Goal: Information Seeking & Learning: Learn about a topic

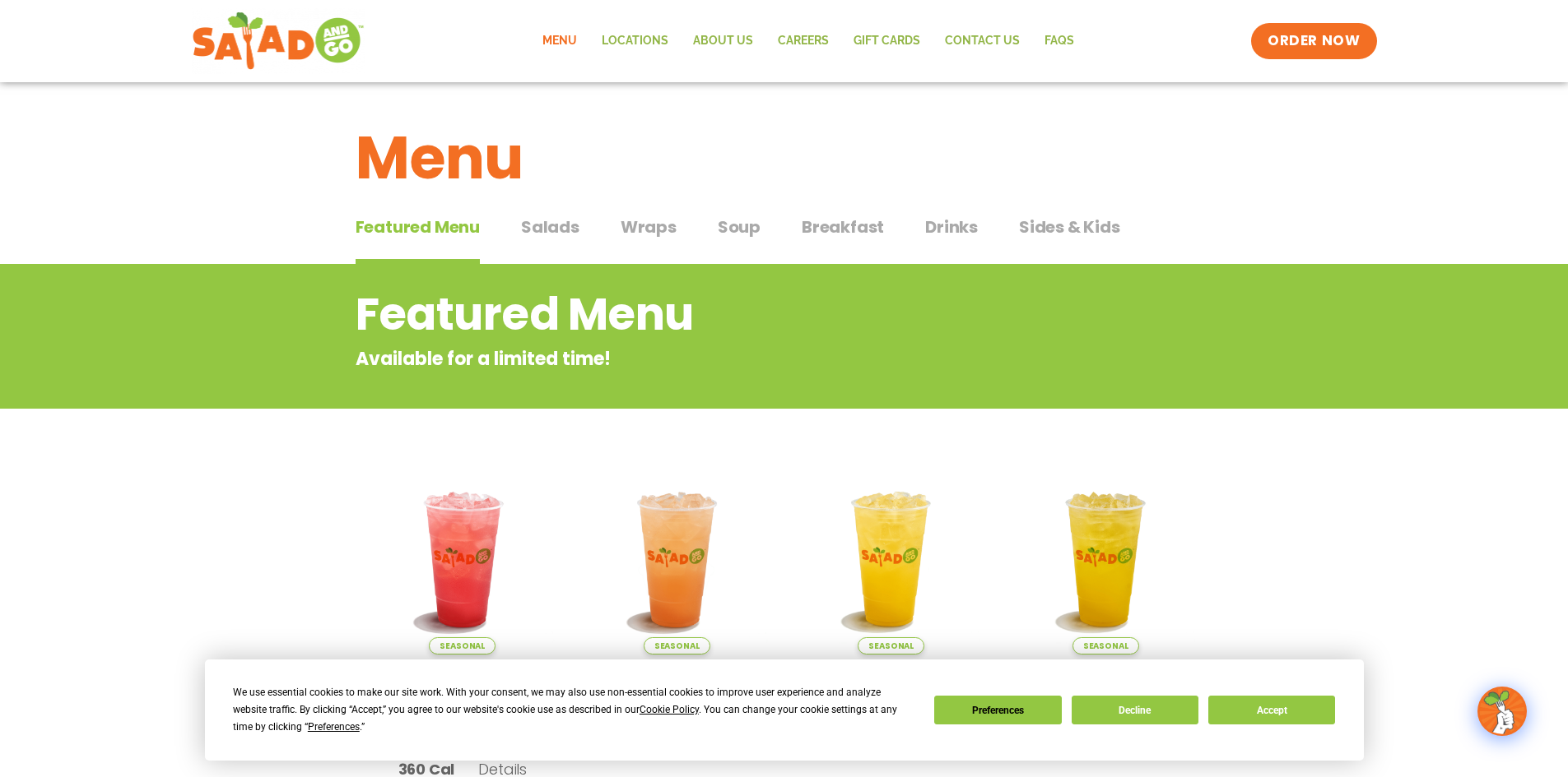
click at [548, 225] on span "Salads" at bounding box center [550, 227] width 58 height 24
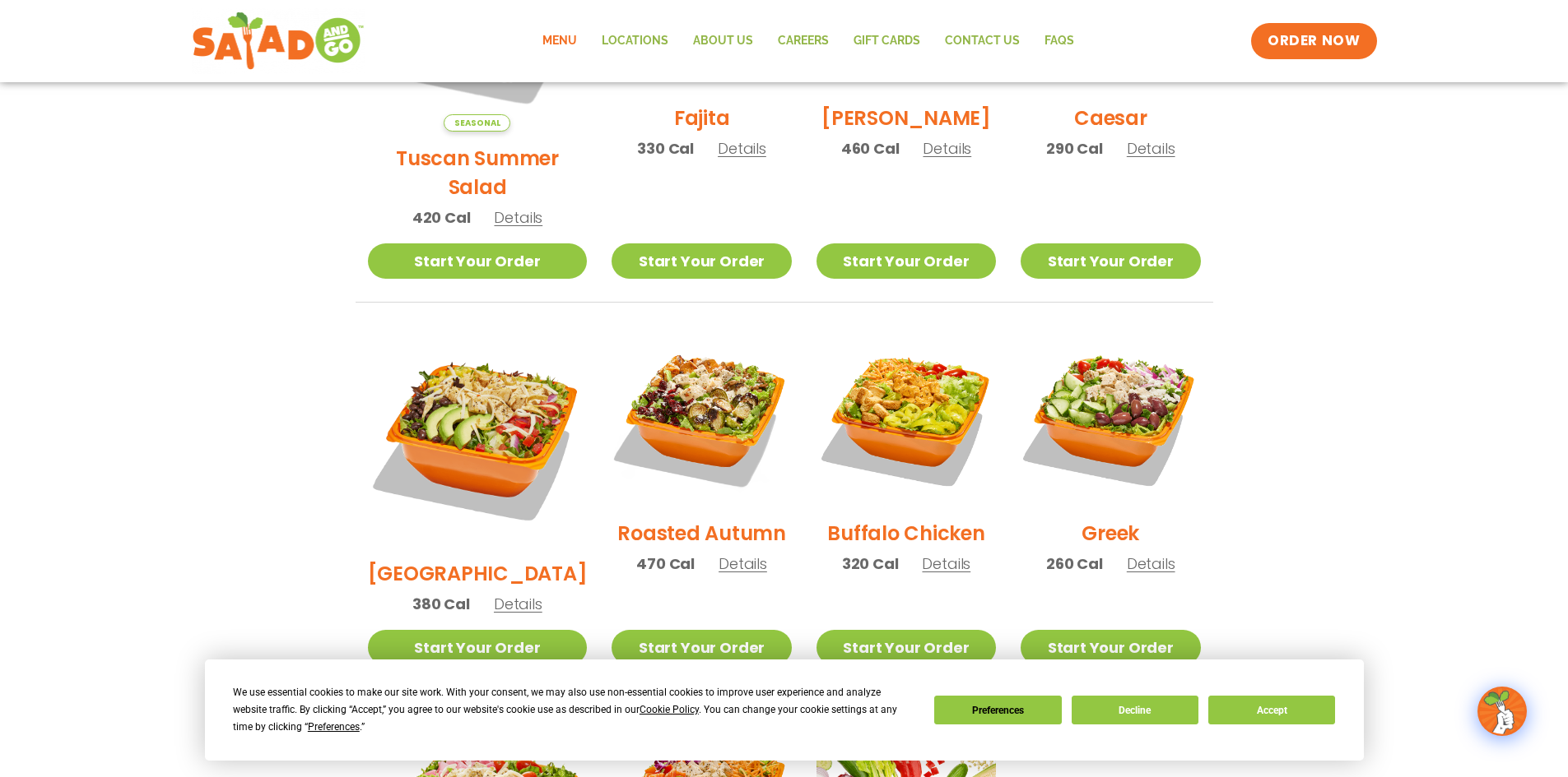
scroll to position [411, 0]
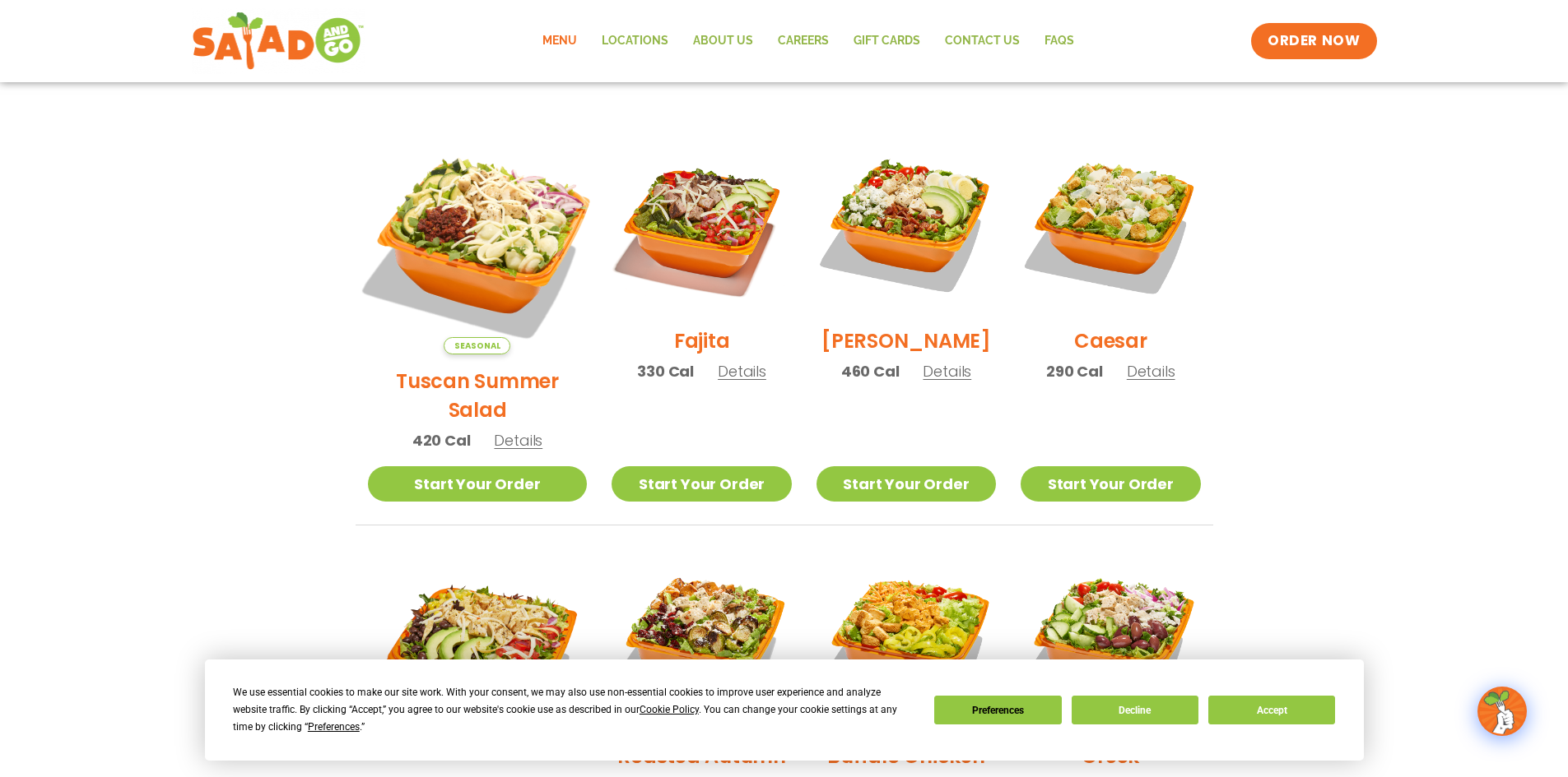
click at [459, 238] on img at bounding box center [476, 245] width 258 height 258
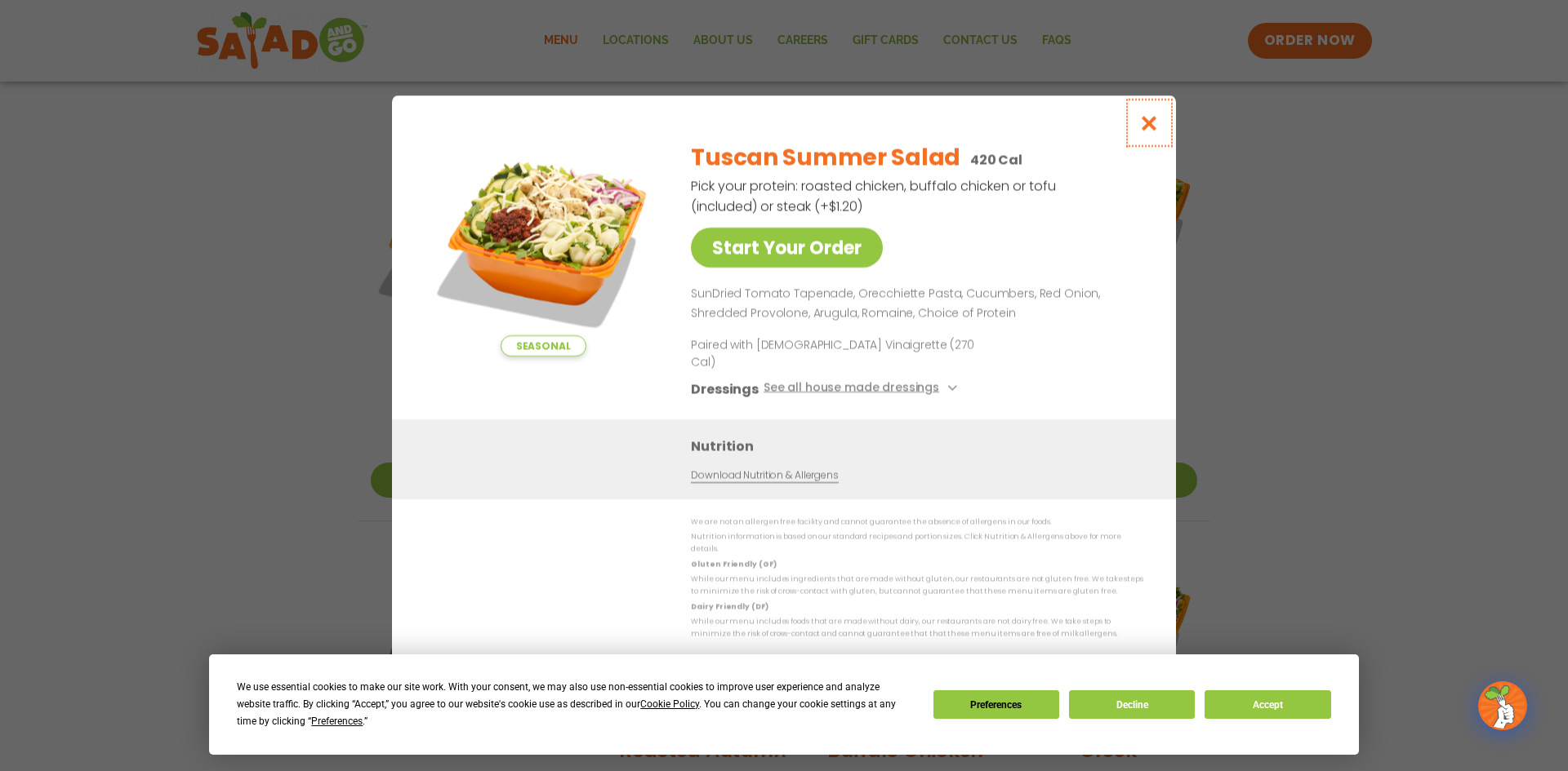
click at [1156, 147] on button "Close modal" at bounding box center [1148, 123] width 53 height 55
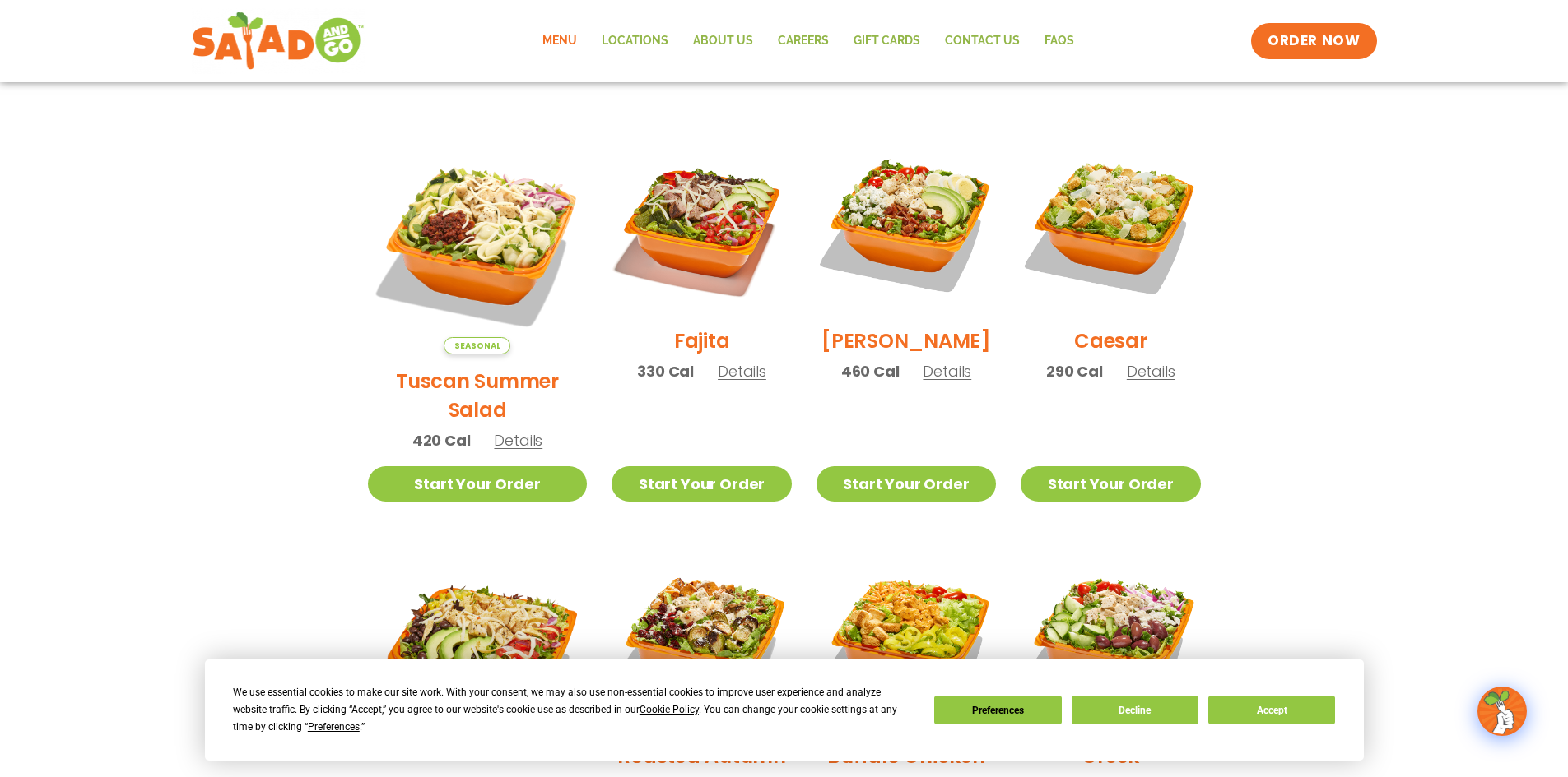
click at [701, 394] on div "Fajita 330 Cal Details" at bounding box center [701, 266] width 179 height 262
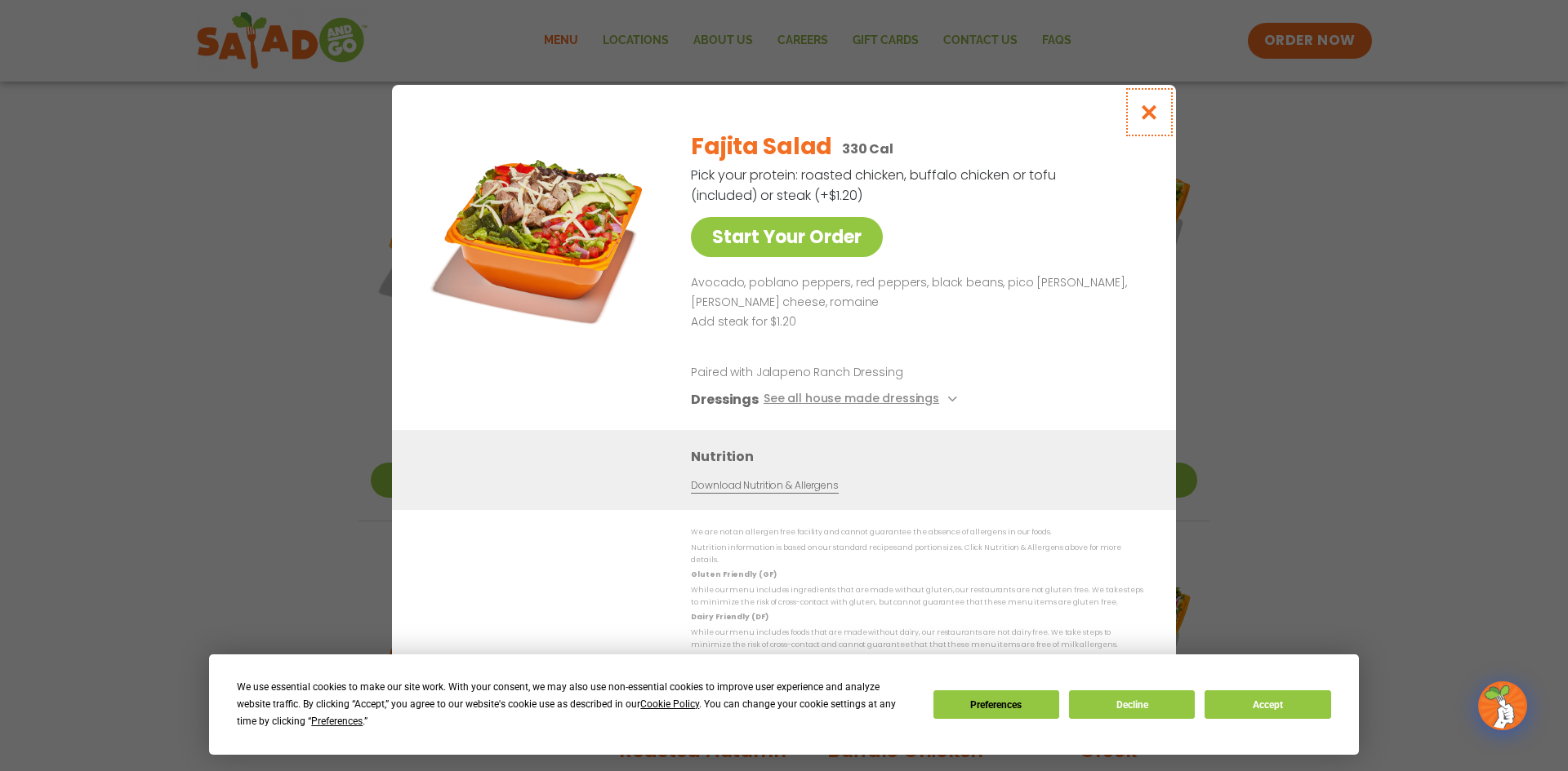
click at [1150, 120] on icon "Close modal" at bounding box center [1149, 112] width 20 height 17
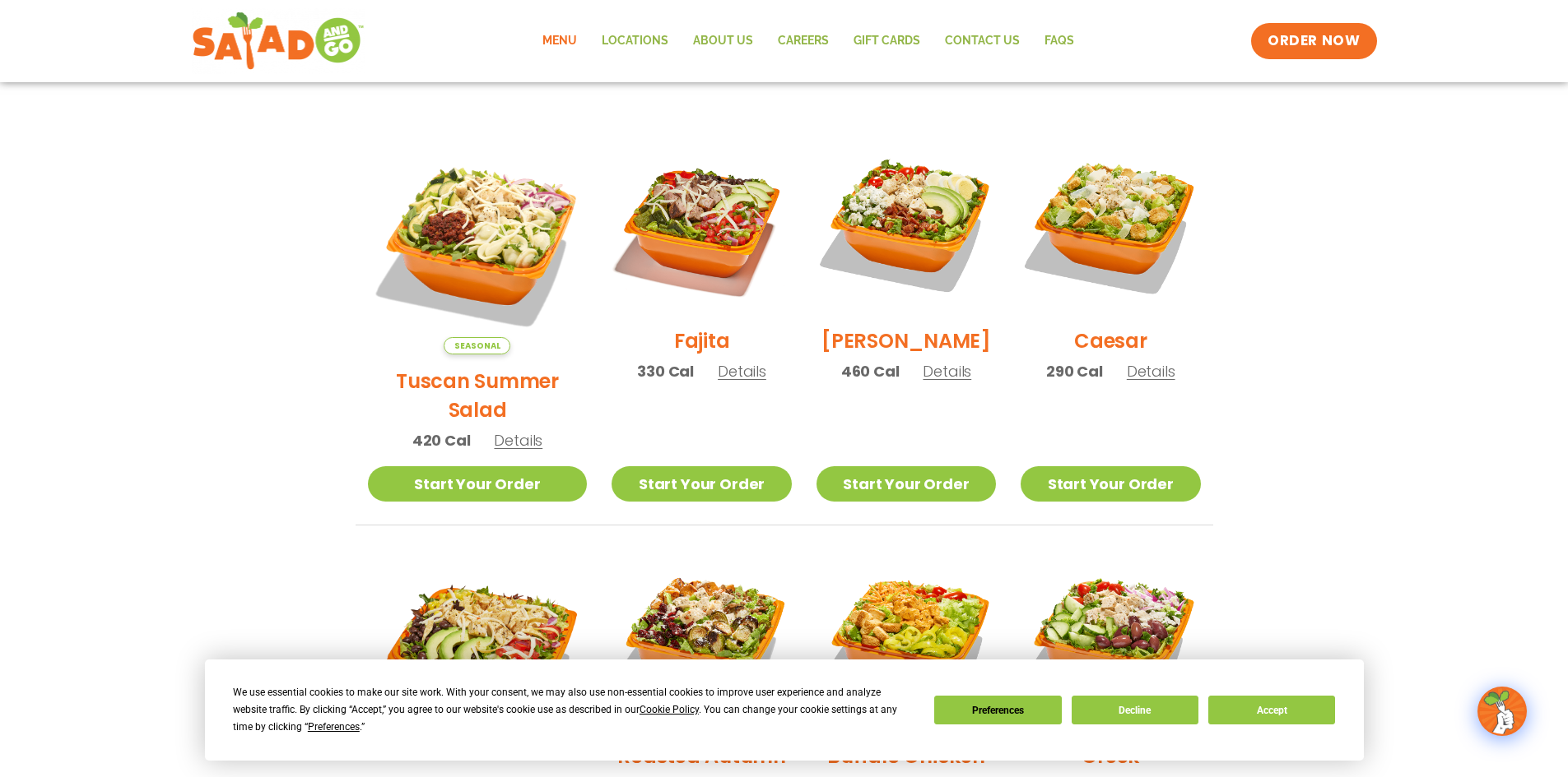
click at [924, 380] on span "Details" at bounding box center [947, 371] width 49 height 21
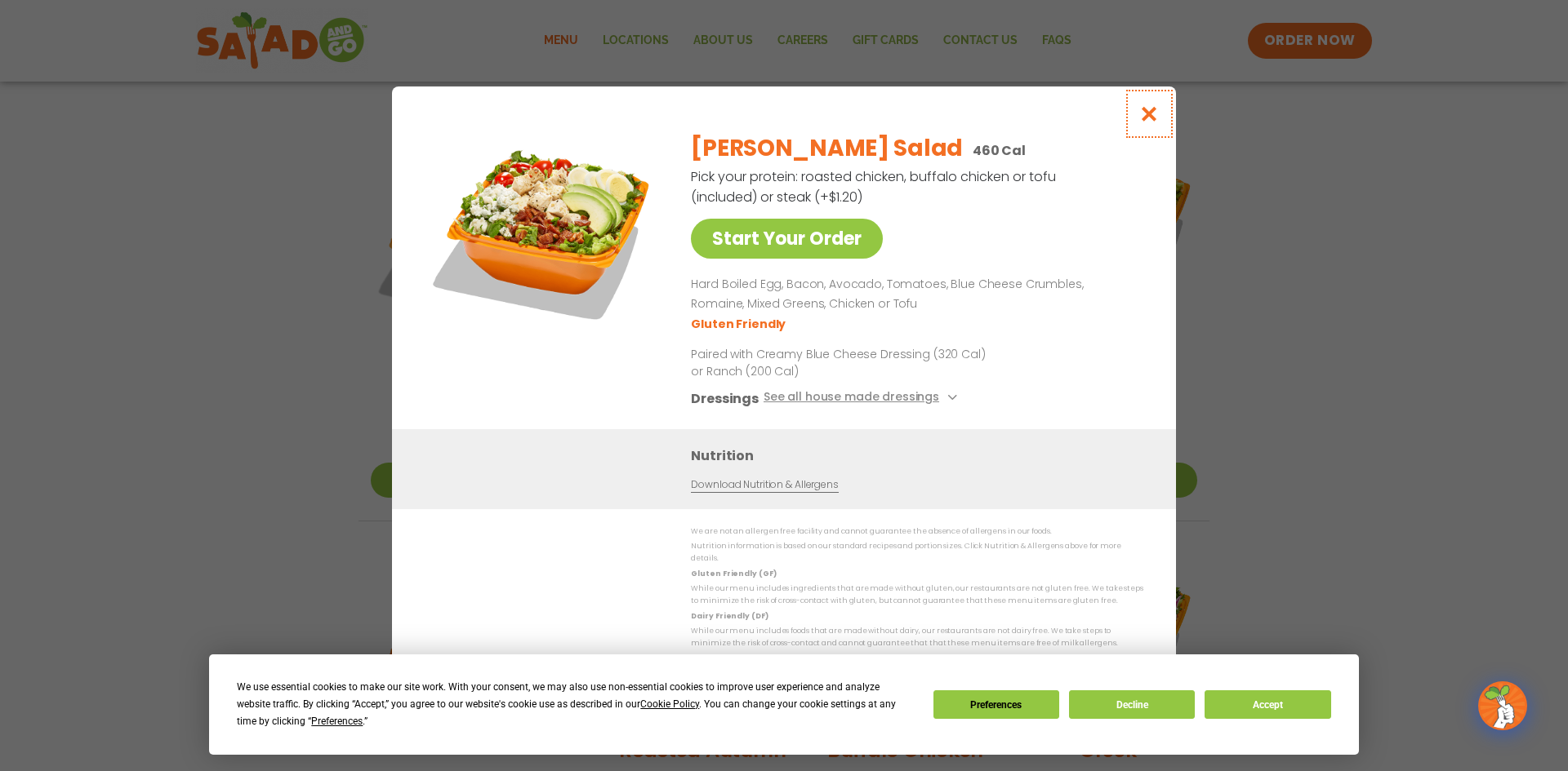
click at [1152, 123] on icon "Close modal" at bounding box center [1149, 113] width 20 height 17
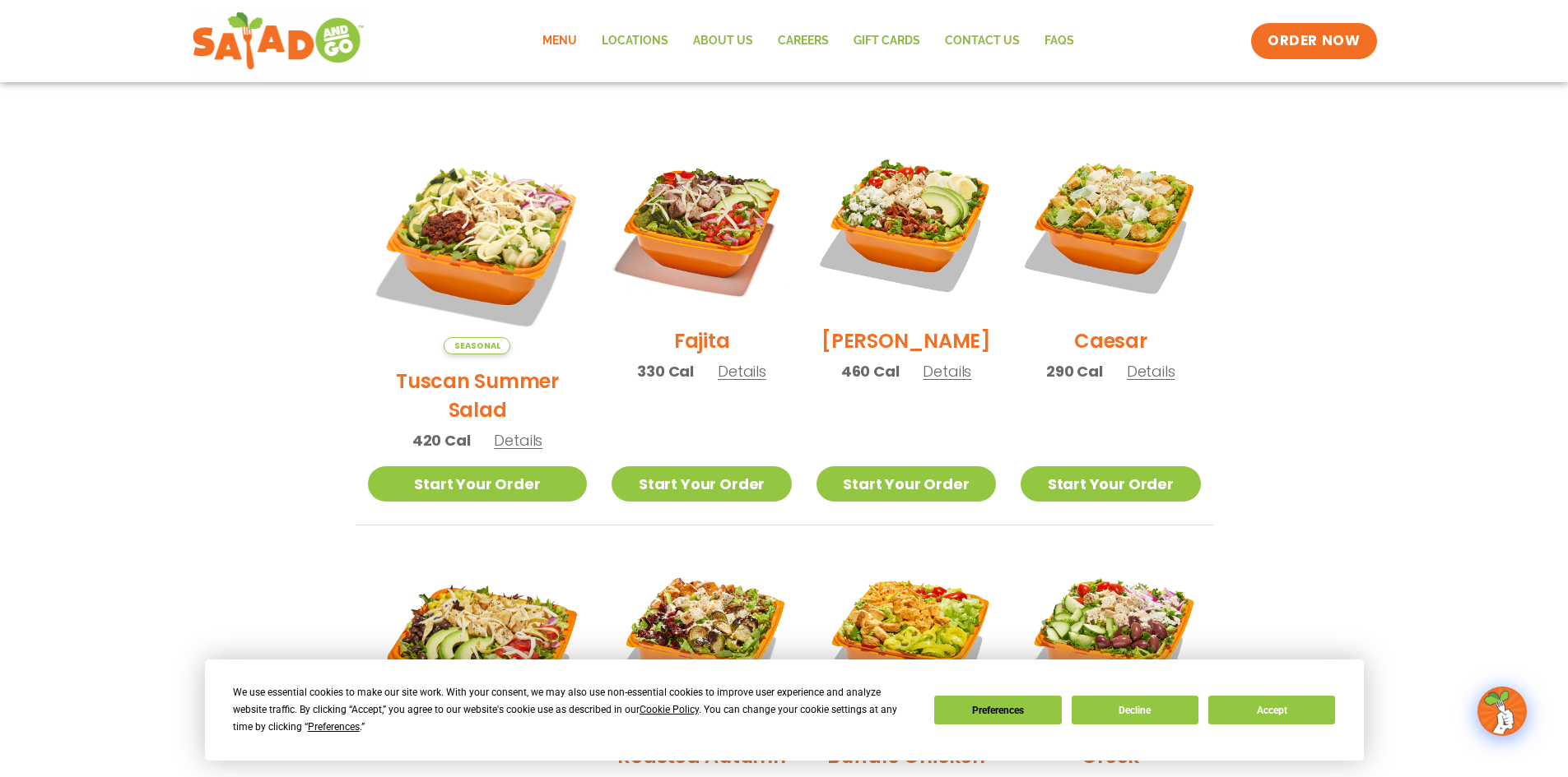
click at [1142, 381] on span "Details" at bounding box center [1151, 371] width 49 height 21
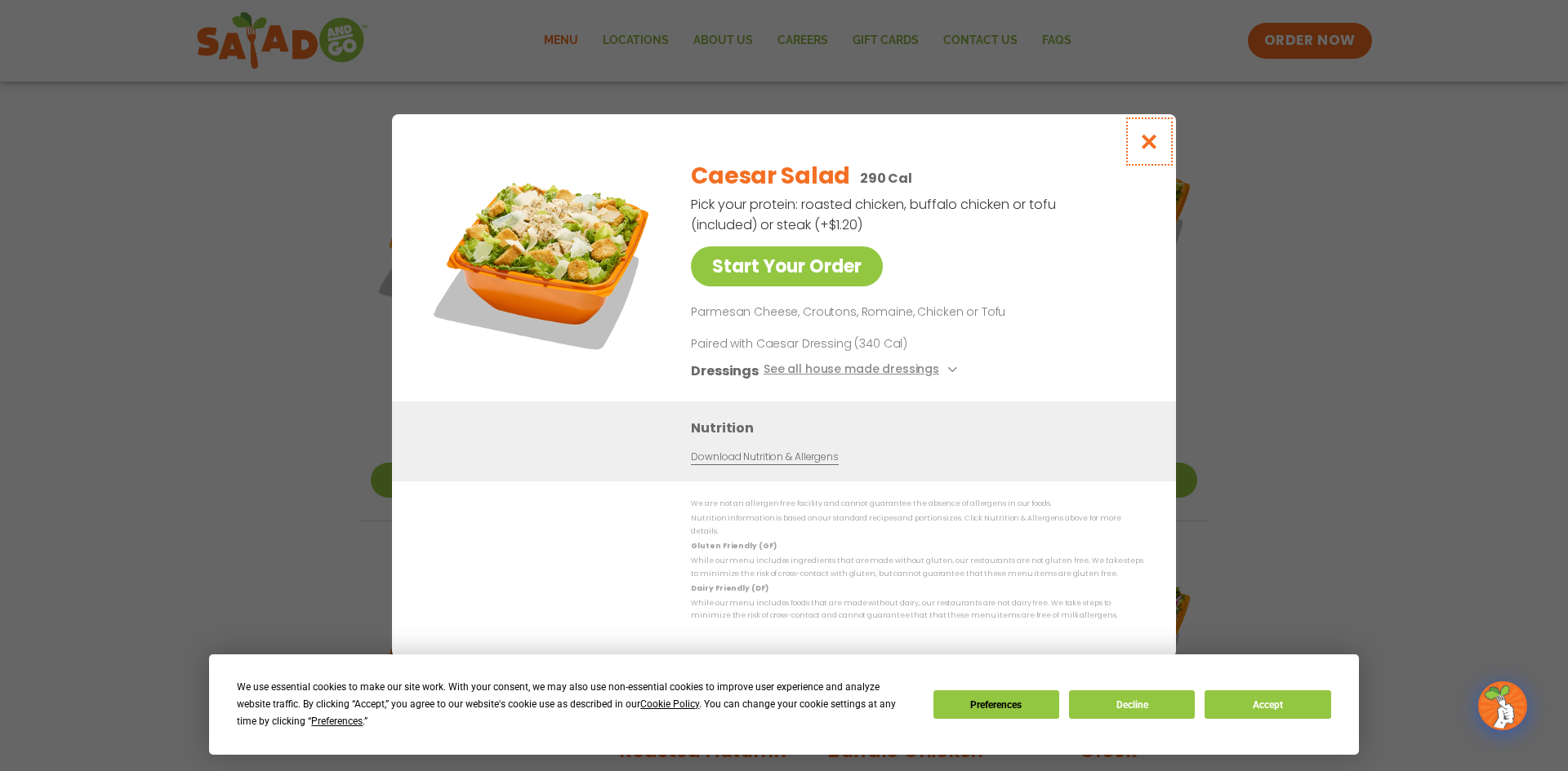
click at [1152, 140] on icon "Close modal" at bounding box center [1149, 141] width 20 height 17
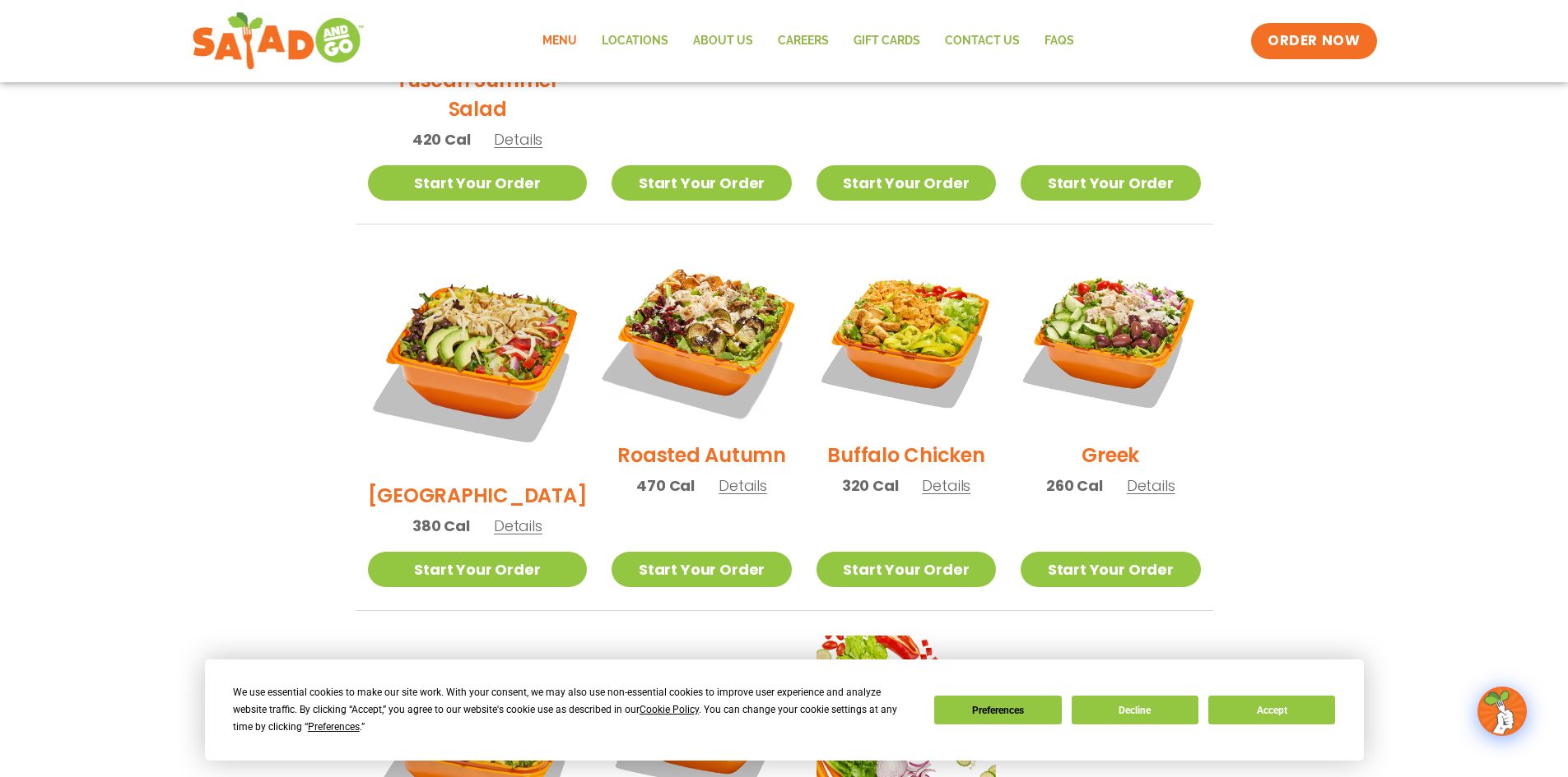
scroll to position [740, 0]
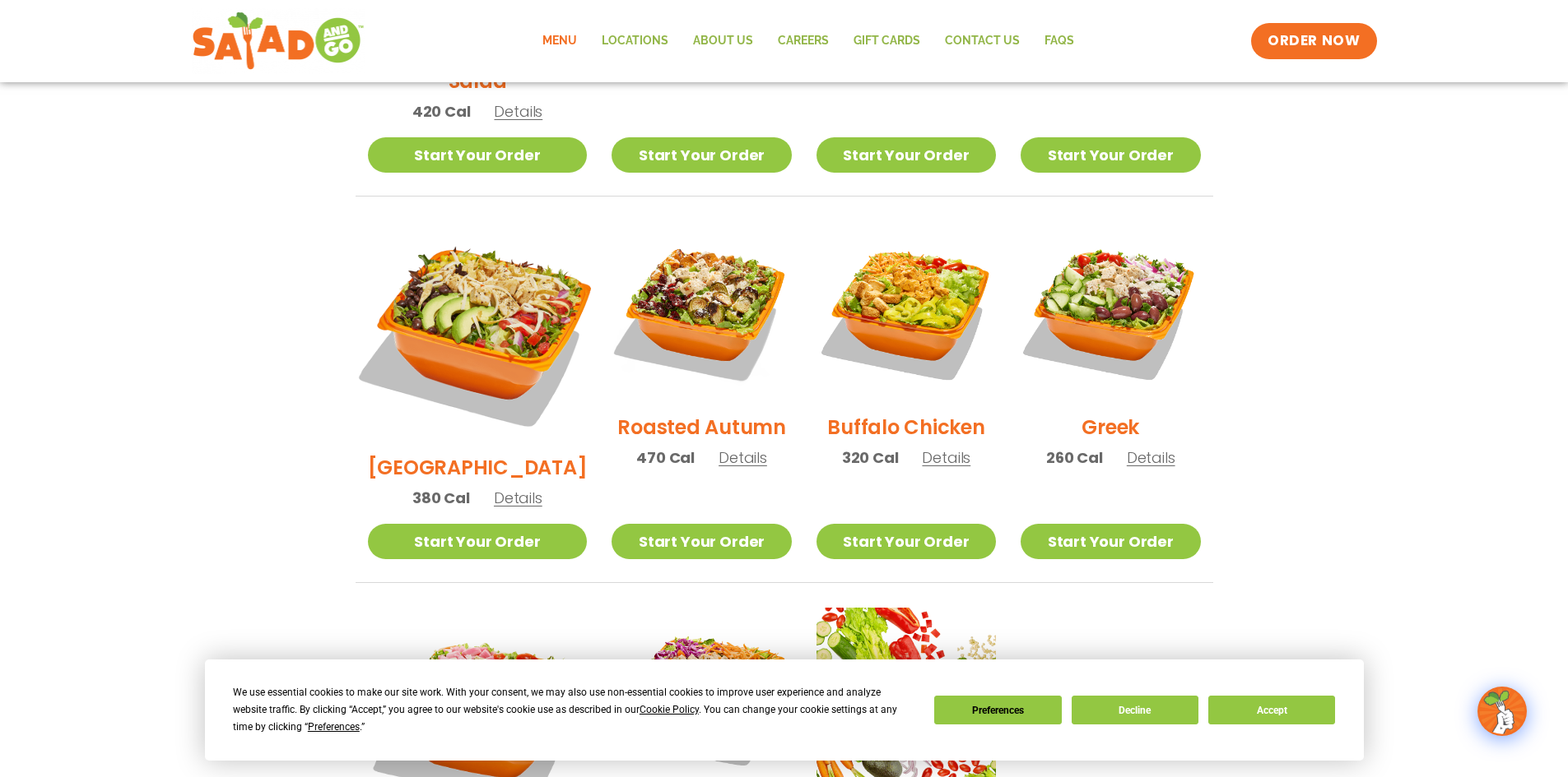
click at [506, 297] on img at bounding box center [476, 331] width 258 height 258
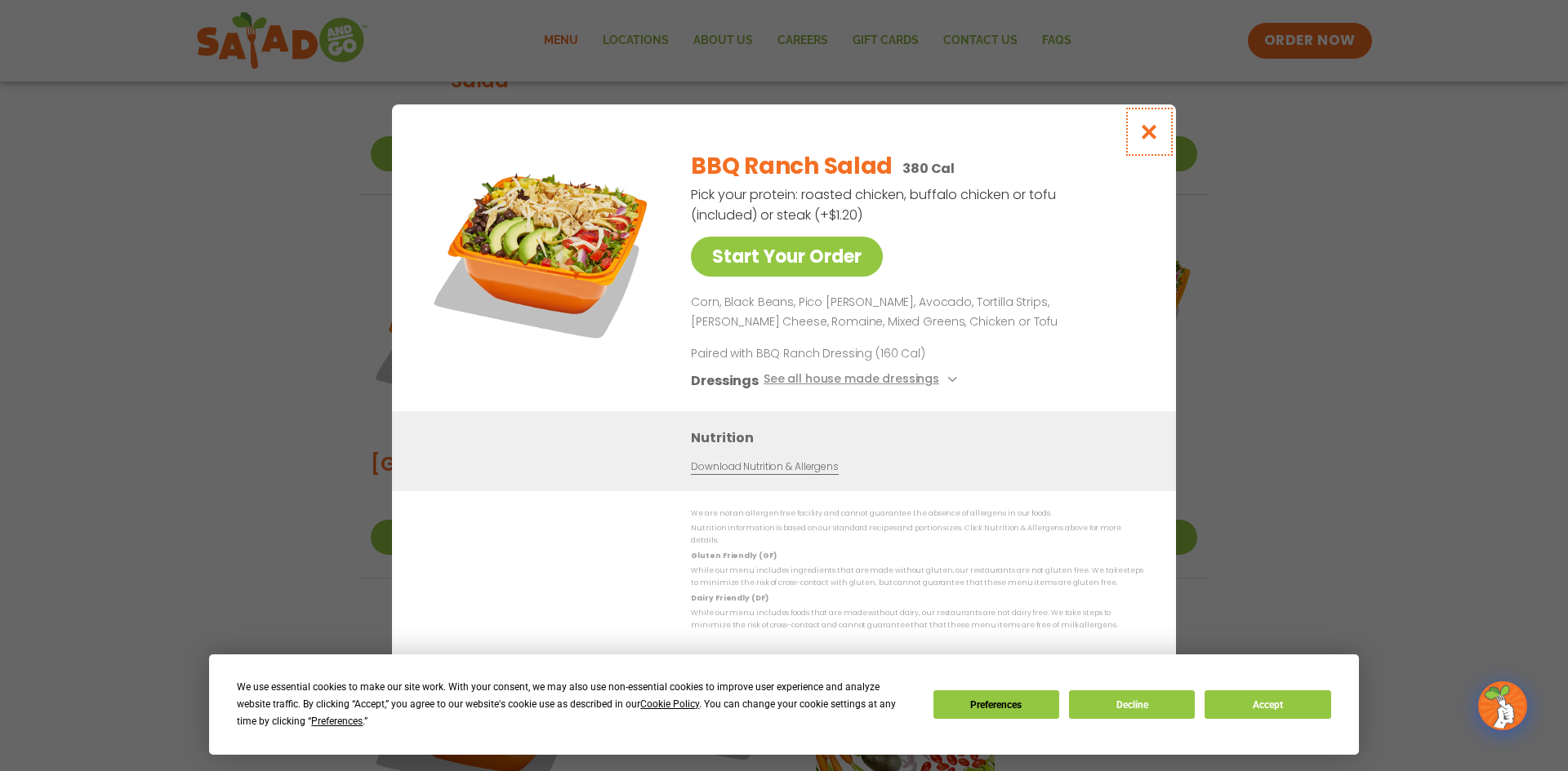
click at [1143, 131] on icon "Close modal" at bounding box center [1149, 131] width 20 height 17
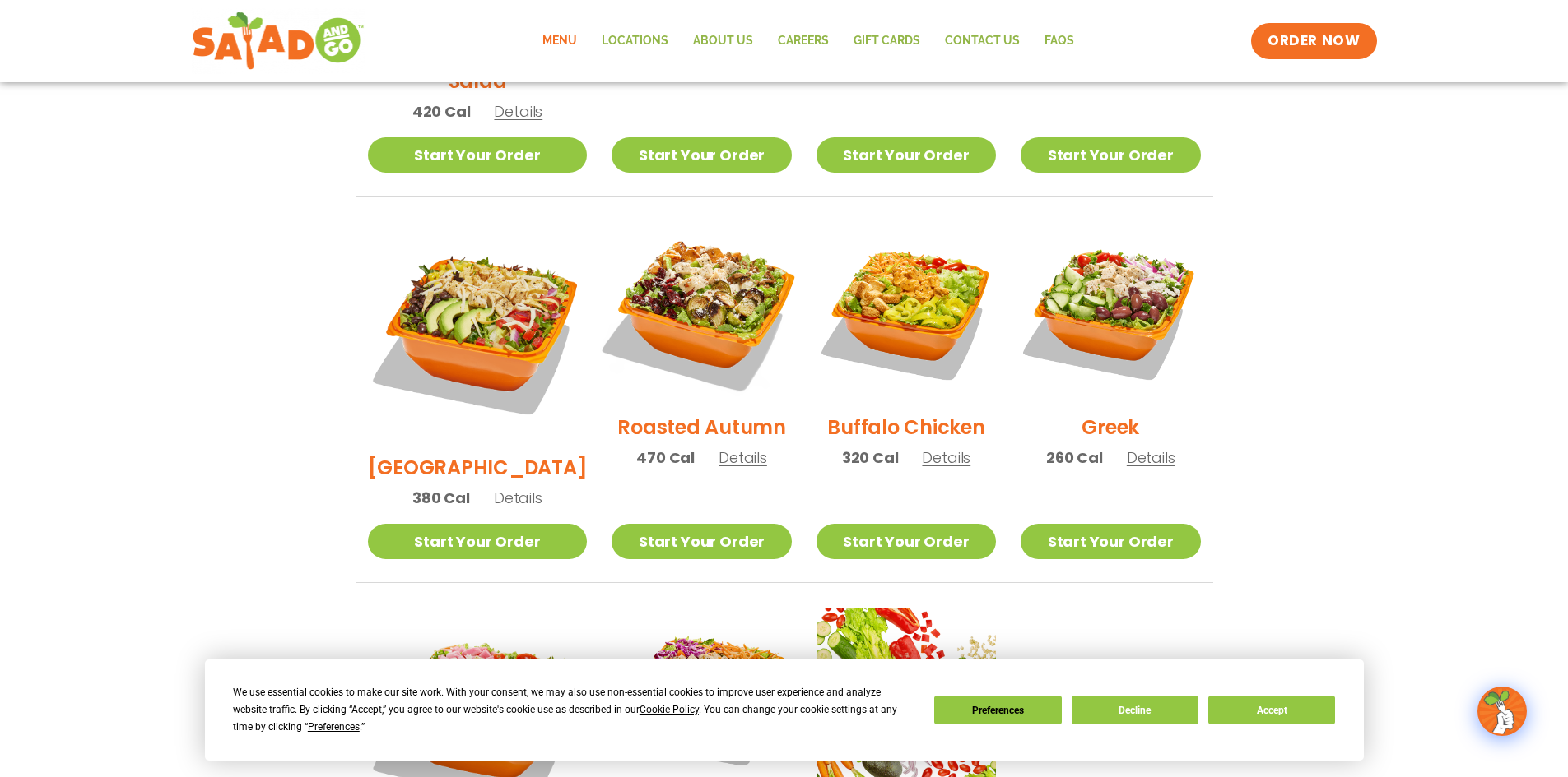
click at [696, 281] on img at bounding box center [701, 310] width 211 height 211
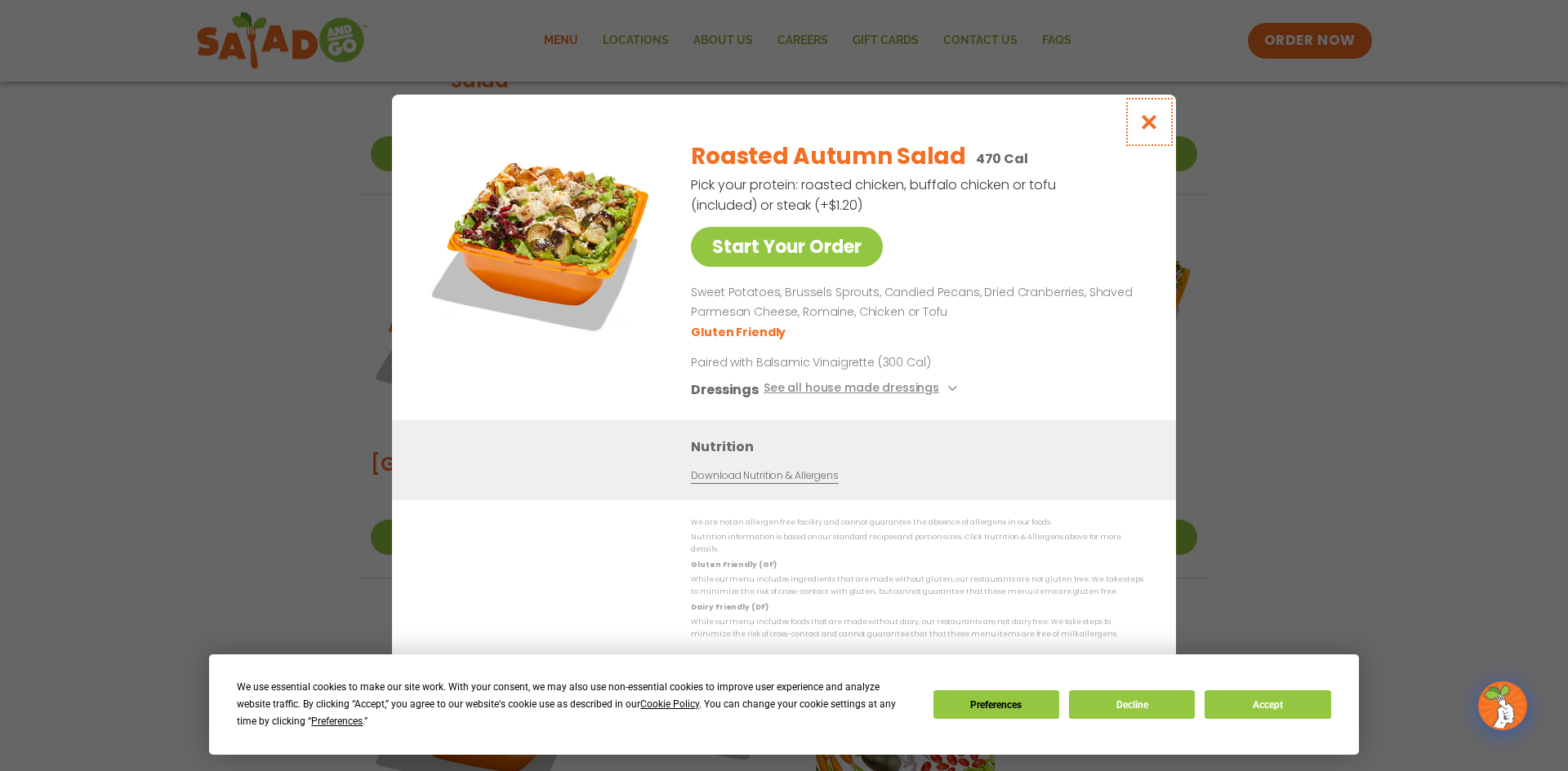
click at [1146, 128] on icon "Close modal" at bounding box center [1149, 122] width 20 height 17
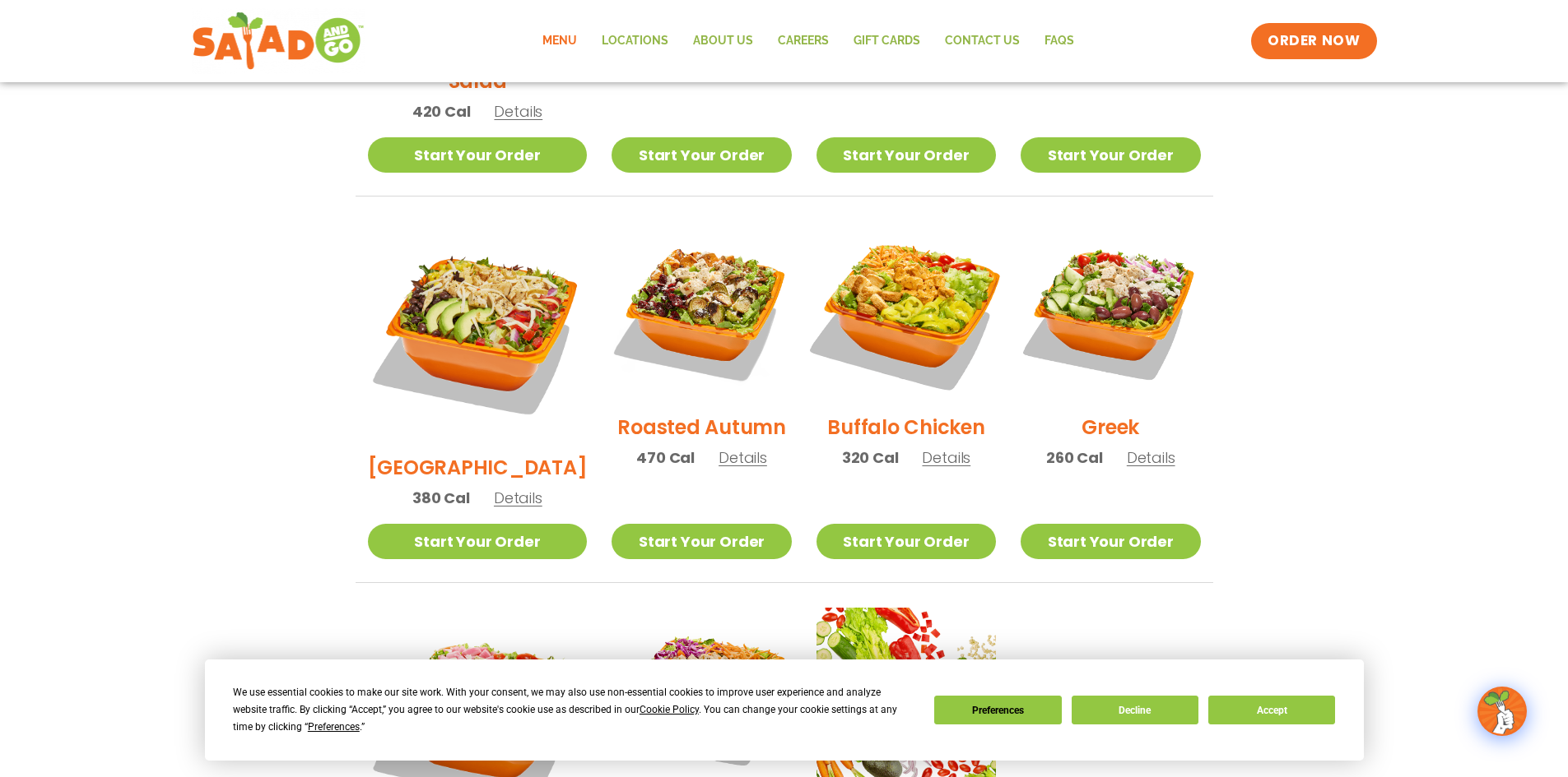
click at [923, 295] on img at bounding box center [906, 310] width 211 height 211
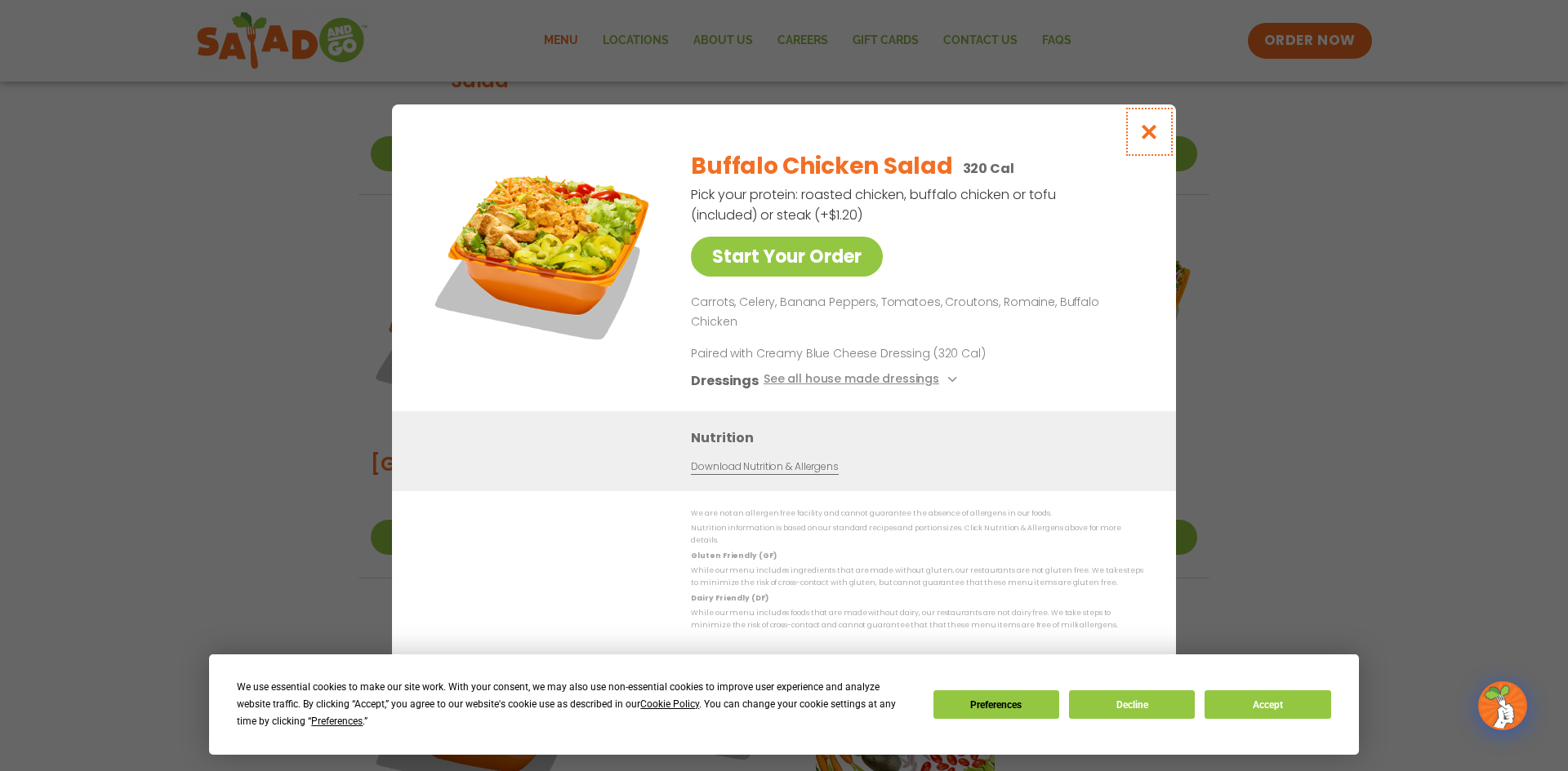
click at [1148, 140] on icon "Close modal" at bounding box center [1149, 131] width 20 height 17
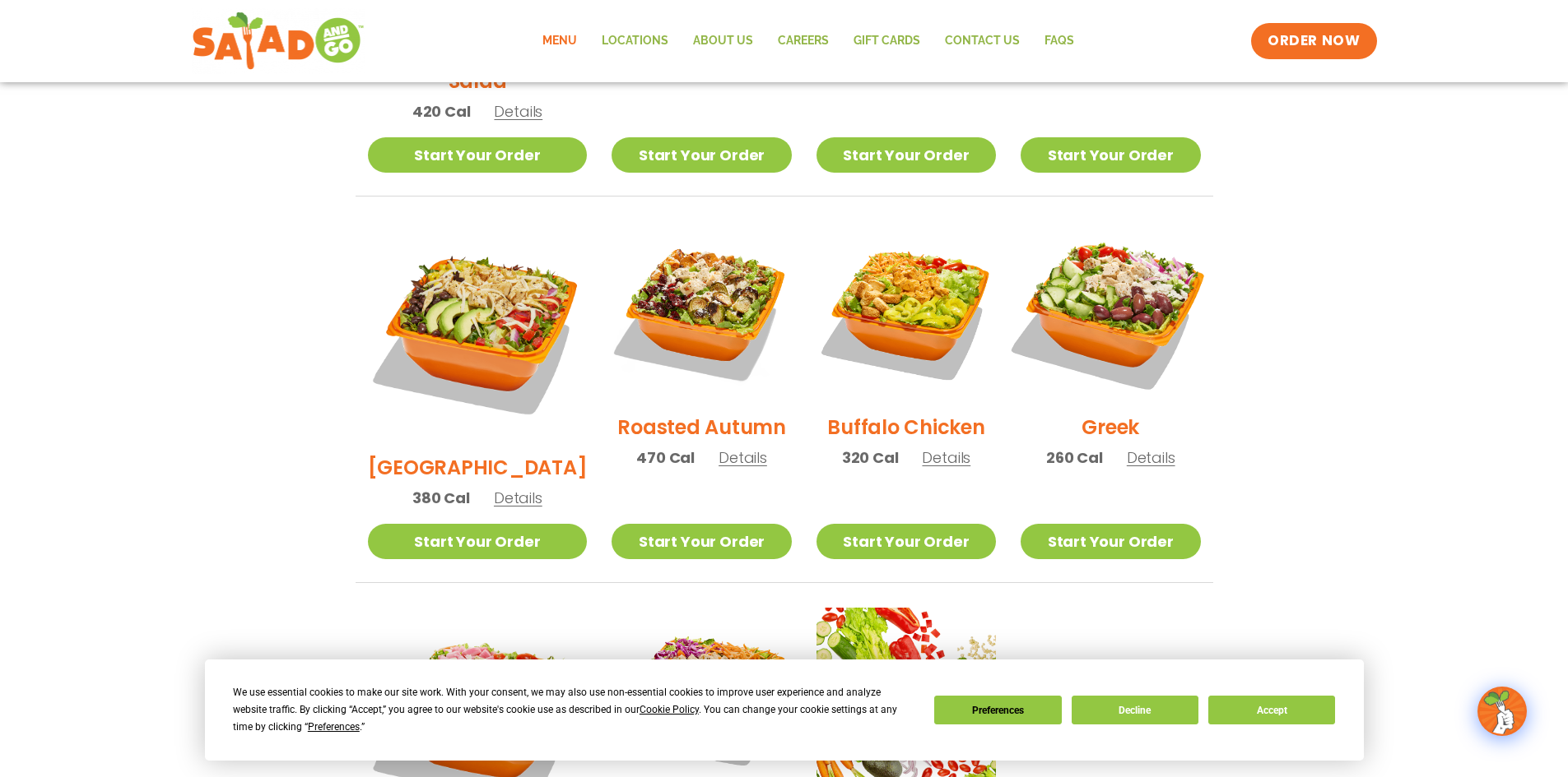
click at [1132, 297] on img at bounding box center [1109, 310] width 211 height 211
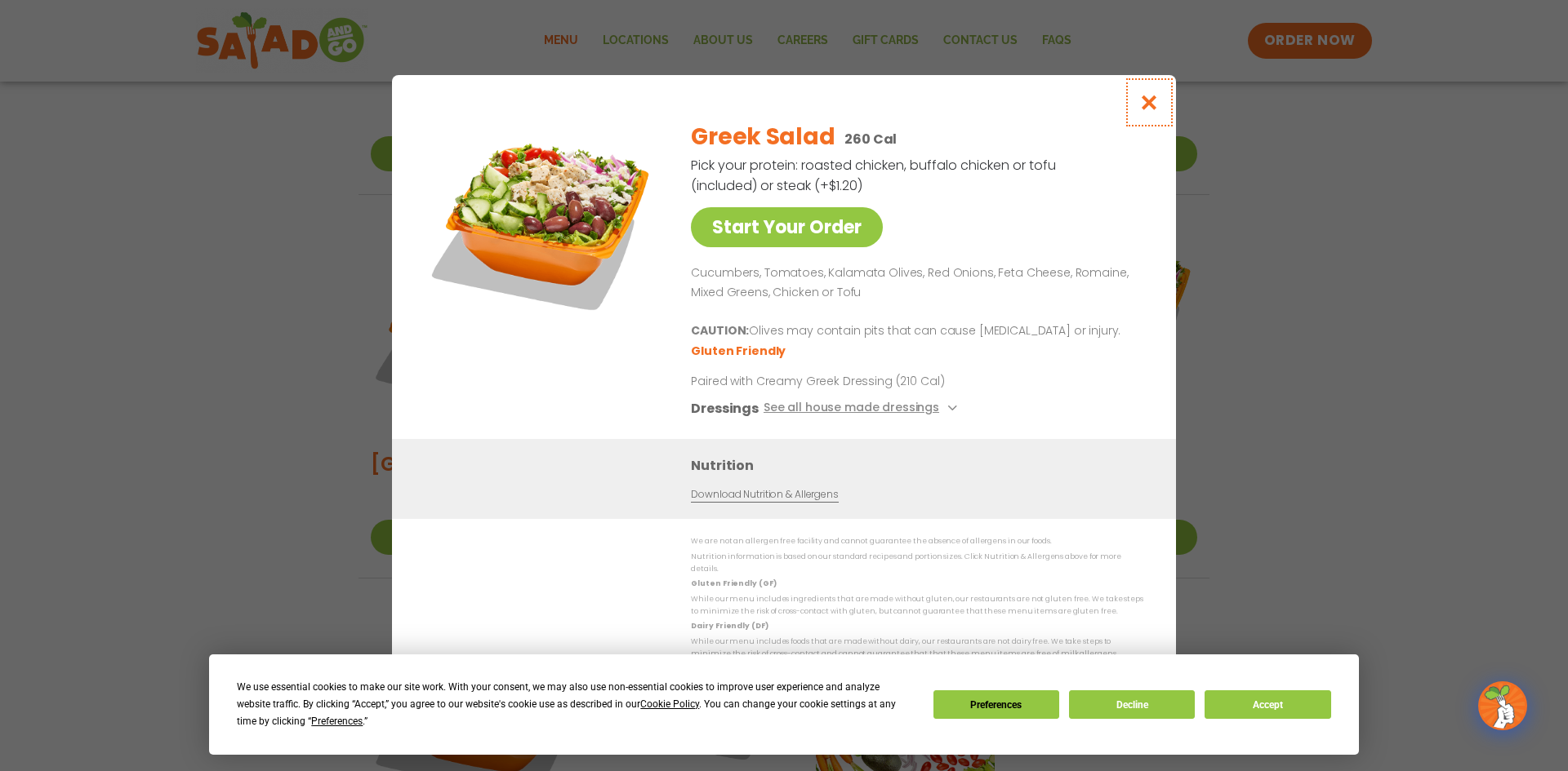
click at [1146, 110] on icon "Close modal" at bounding box center [1149, 102] width 20 height 17
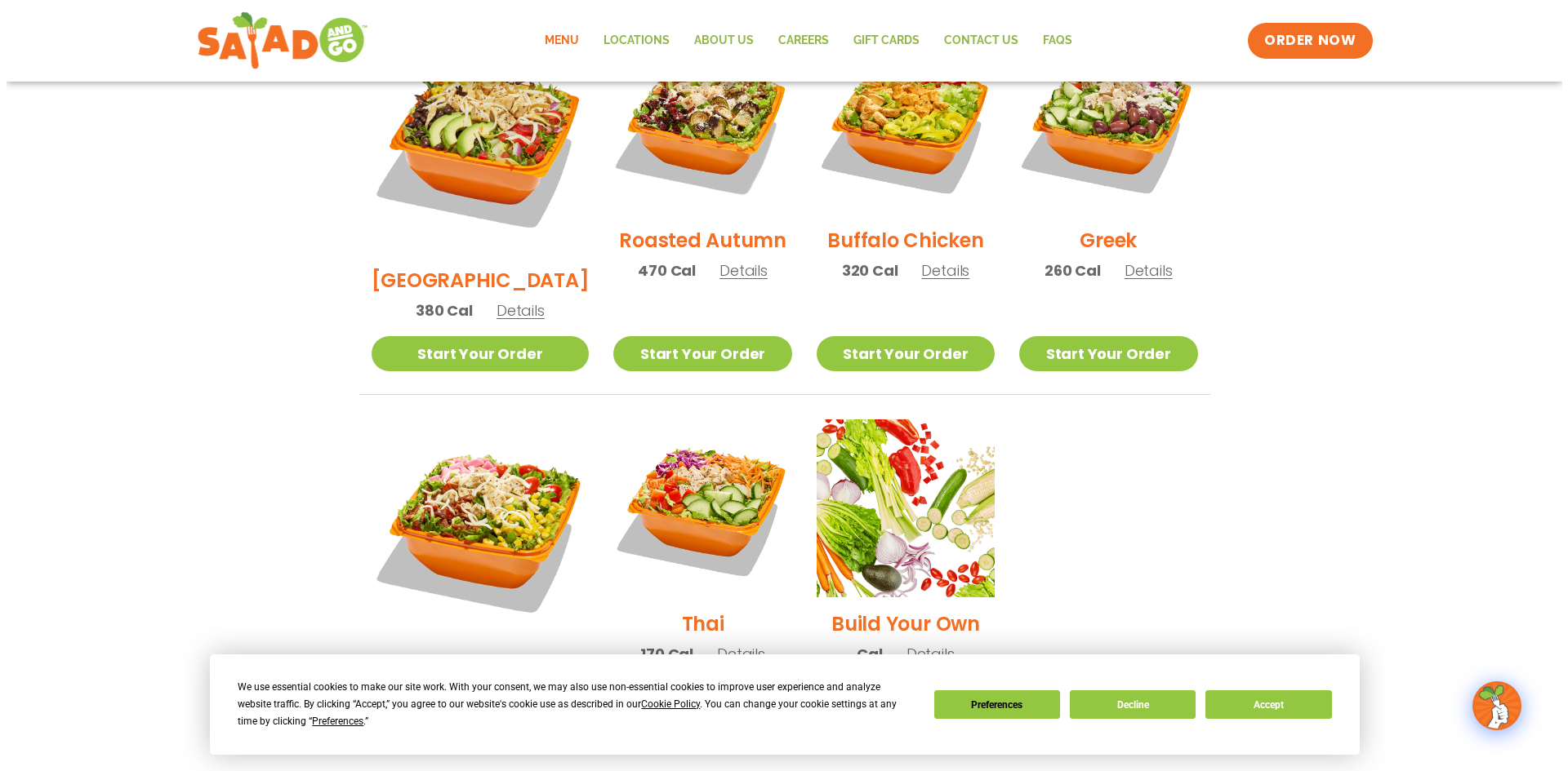
scroll to position [979, 0]
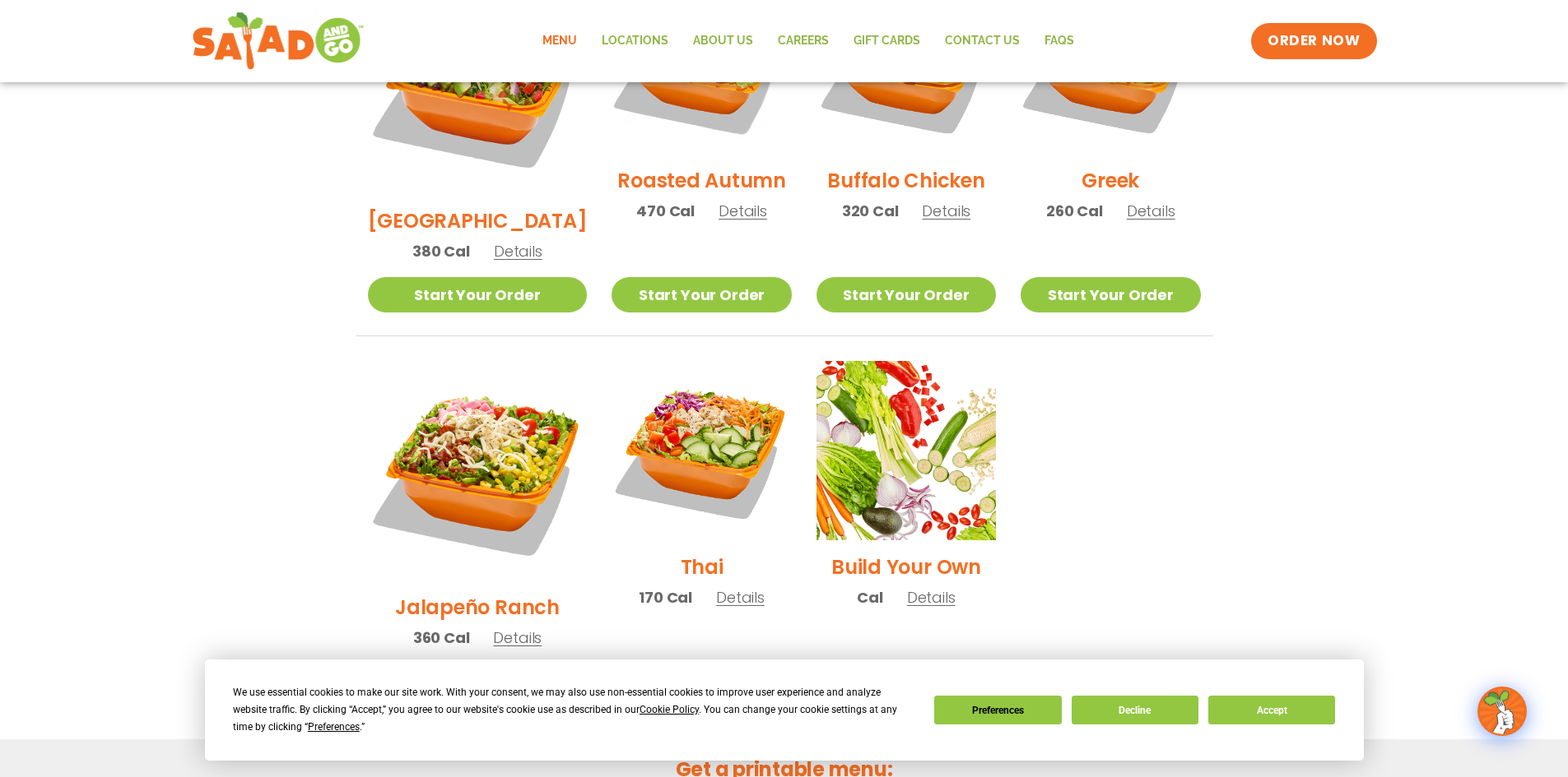
drag, startPoint x: 477, startPoint y: 381, endPoint x: 486, endPoint y: 379, distance: 9.2
click at [479, 381] on img at bounding box center [477, 471] width 219 height 219
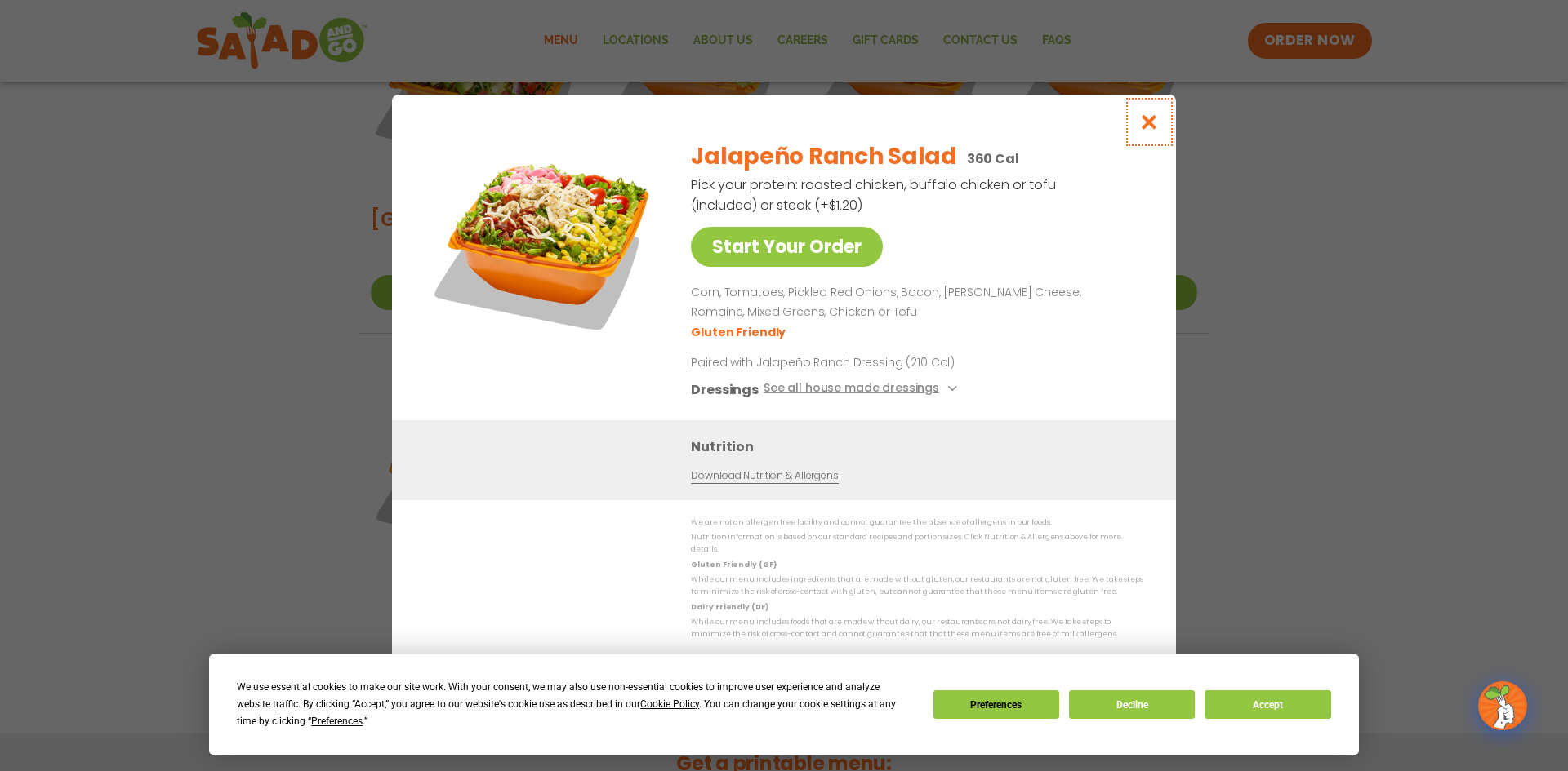
click at [1149, 129] on icon "Close modal" at bounding box center [1149, 122] width 20 height 17
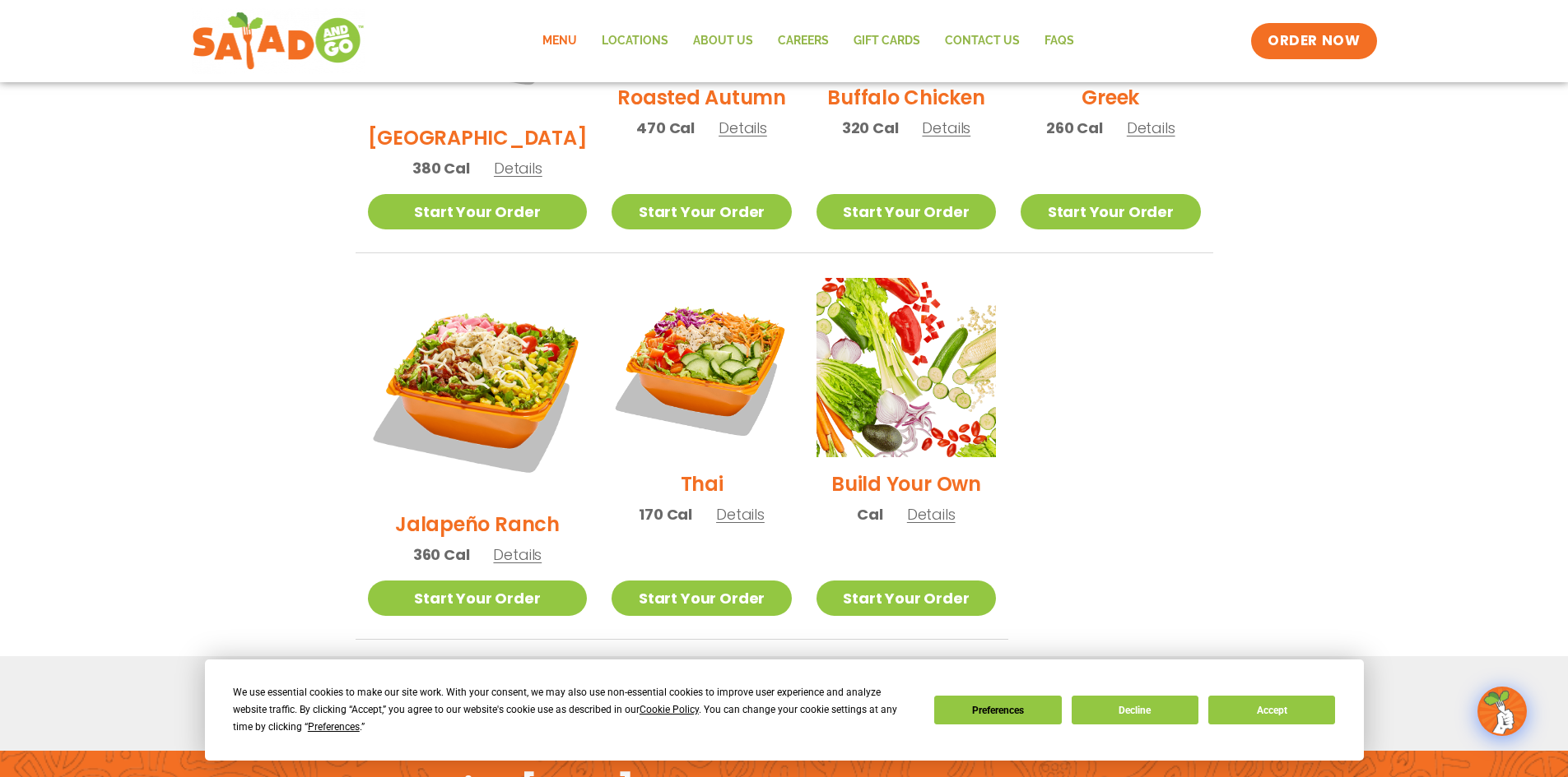
scroll to position [1090, 0]
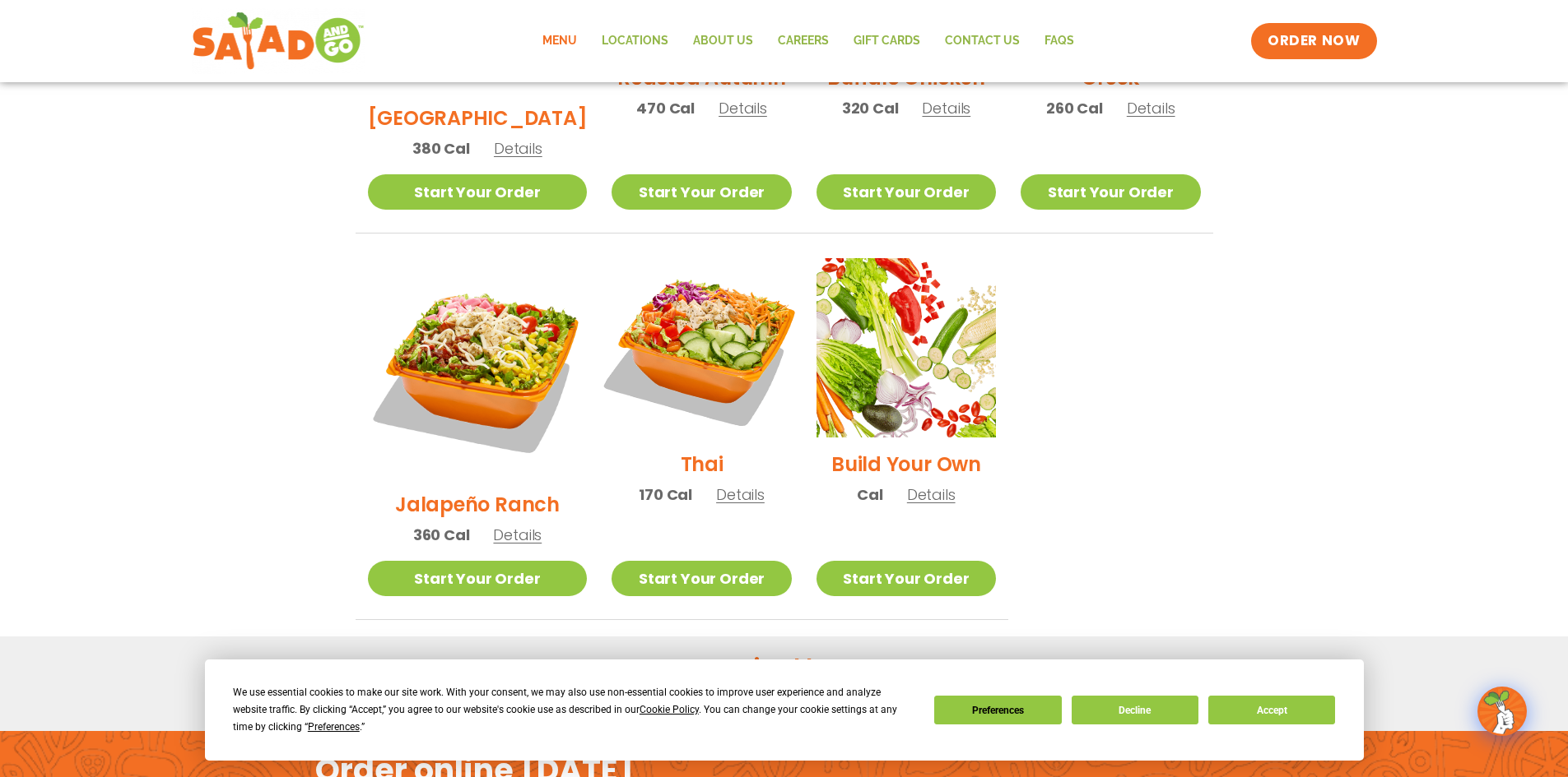
click at [686, 290] on img at bounding box center [701, 348] width 211 height 211
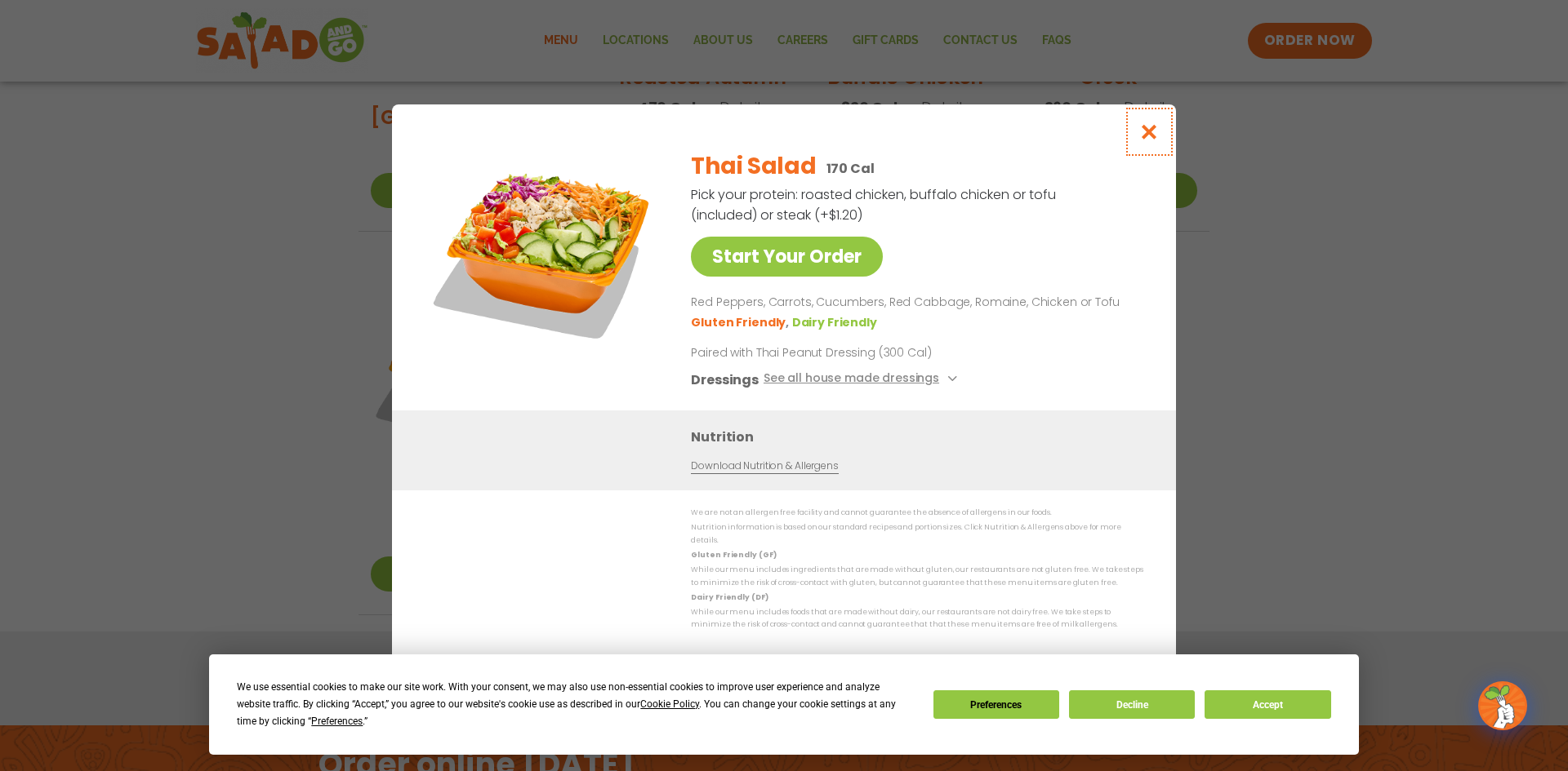
click at [1143, 139] on icon "Close modal" at bounding box center [1149, 131] width 20 height 17
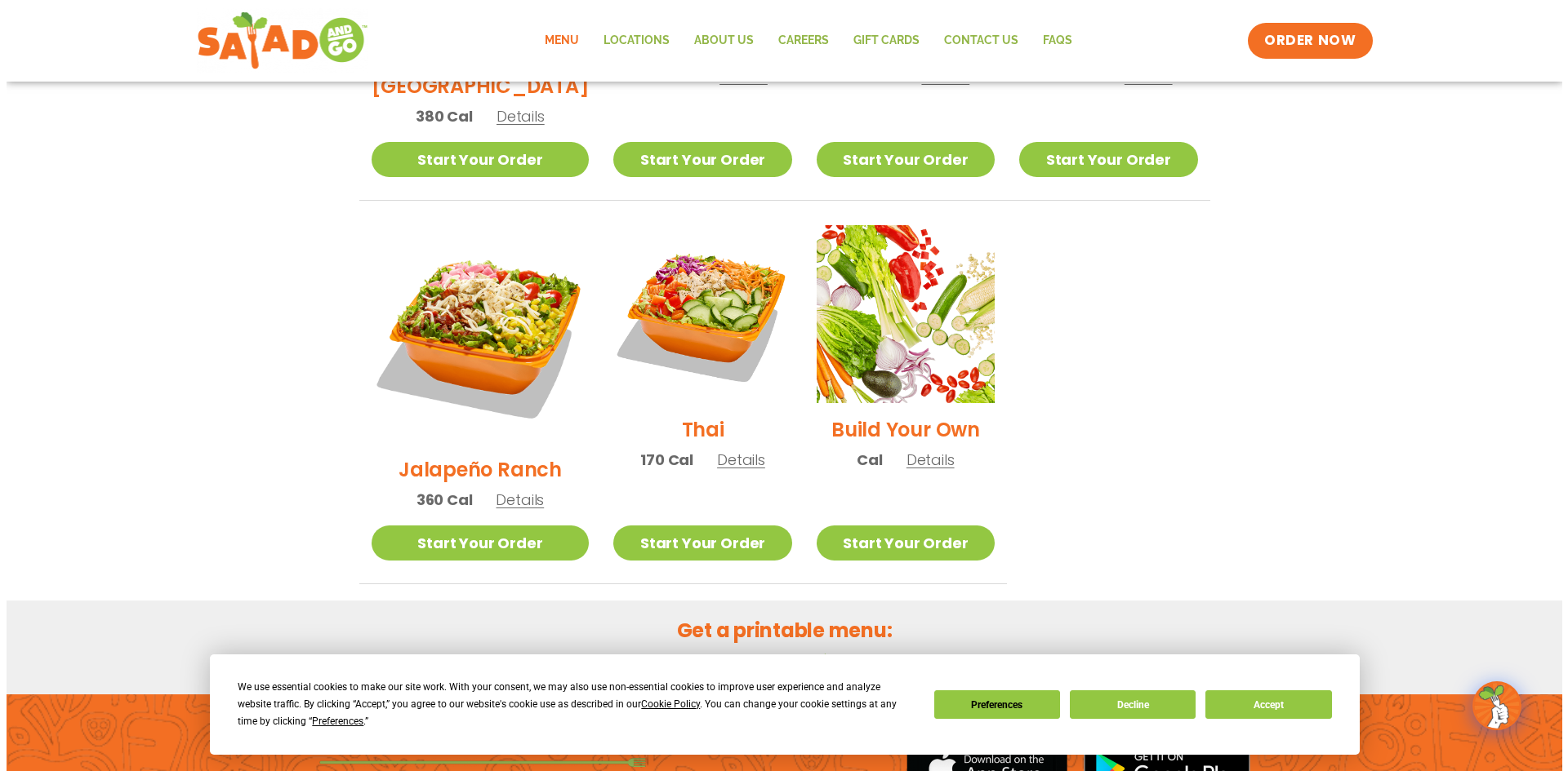
scroll to position [1163, 0]
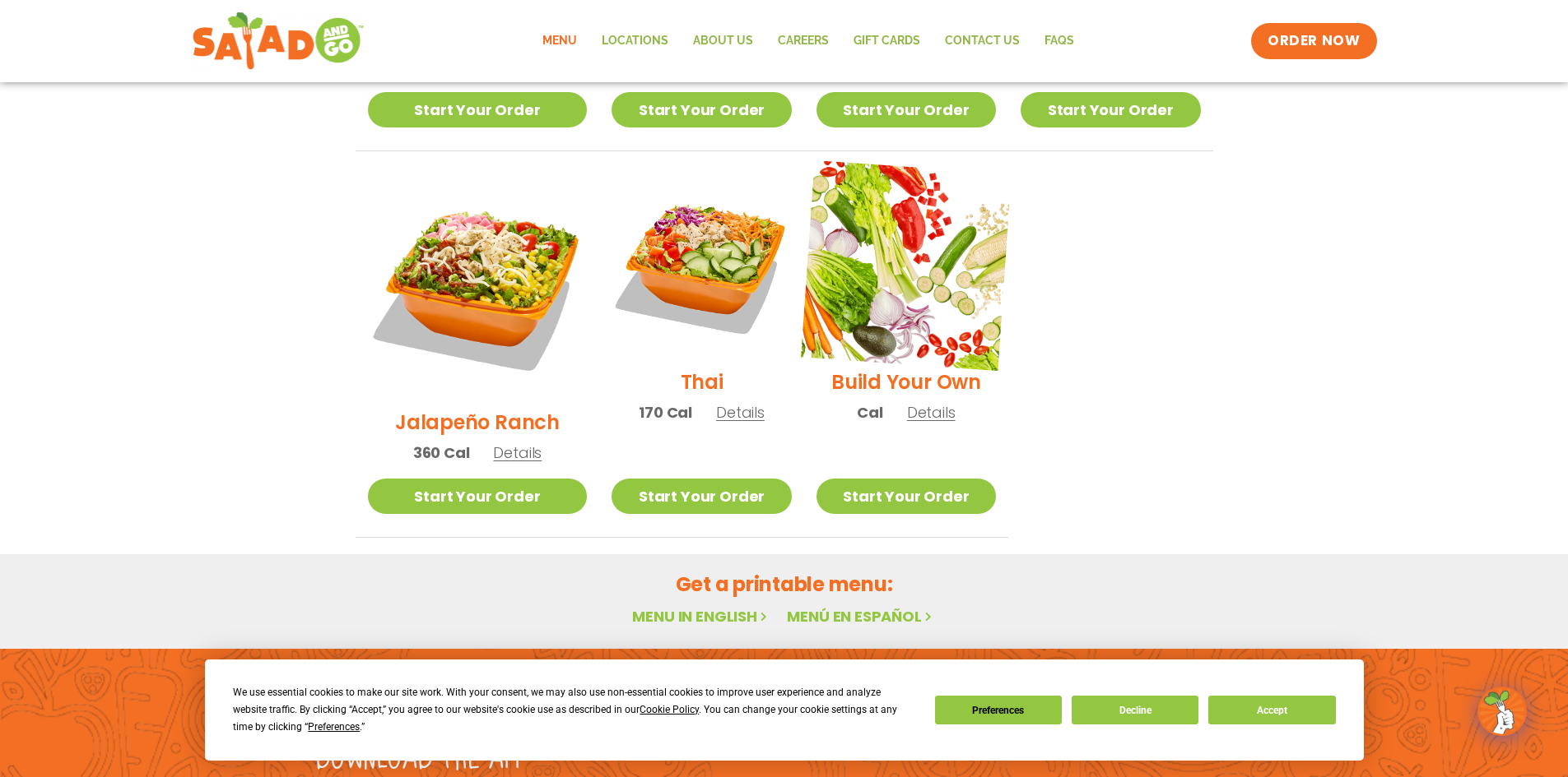
click at [916, 245] on img at bounding box center [906, 265] width 211 height 211
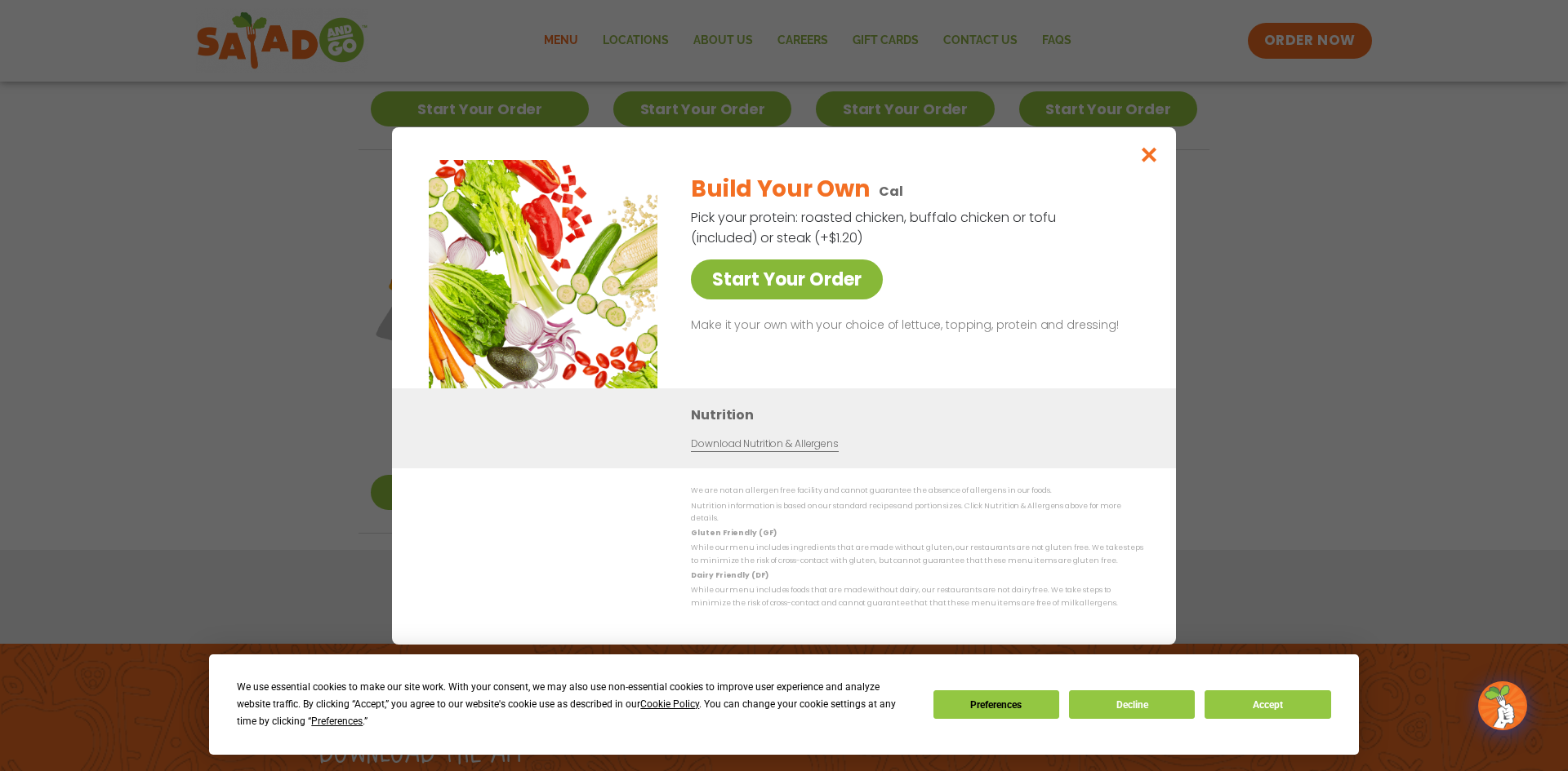
click at [805, 285] on link "Start Your Order" at bounding box center [786, 279] width 192 height 40
